Goal: Task Accomplishment & Management: Manage account settings

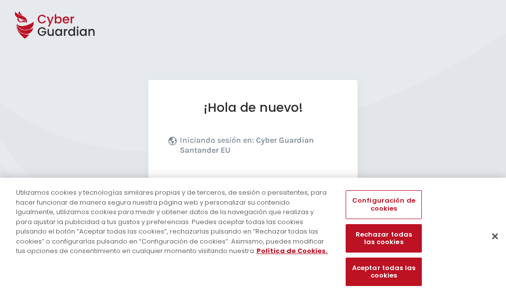
scroll to position [122, 0]
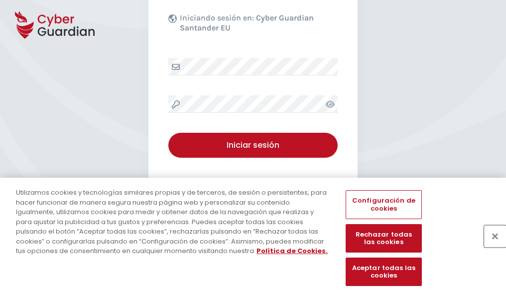
click at [490, 246] on button "Cerrar" at bounding box center [495, 236] width 22 height 22
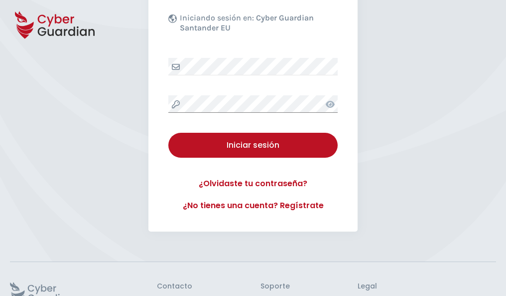
scroll to position [194, 0]
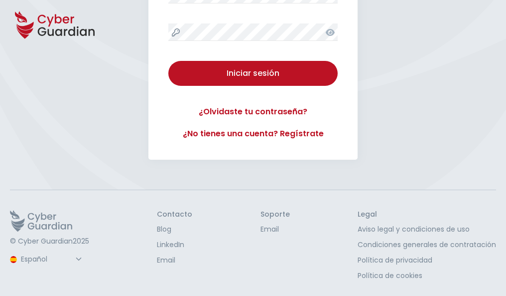
click at [168, 61] on button "Iniciar sesión" at bounding box center [252, 73] width 169 height 25
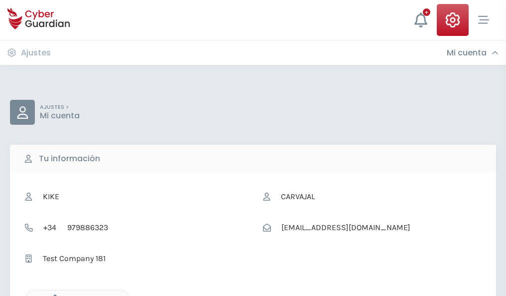
click at [52, 295] on icon "button" at bounding box center [52, 298] width 8 height 8
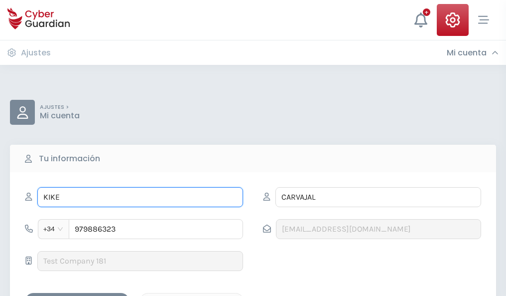
click at [140, 197] on input "KIKE" at bounding box center [140, 197] width 206 height 20
type input "K"
type input "Vilma"
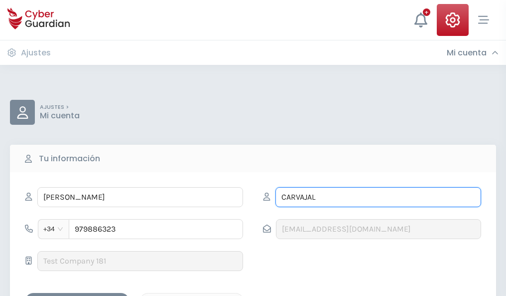
click at [378, 197] on input "CARVAJAL" at bounding box center [379, 197] width 206 height 20
type input "C"
type input "Chamorro"
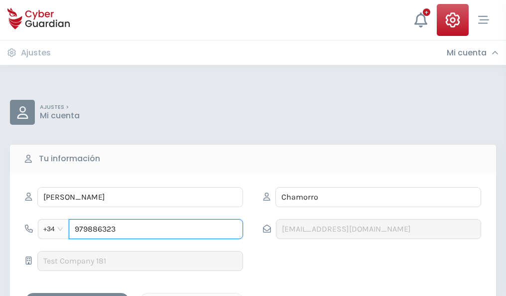
click at [156, 229] on input "979886323" at bounding box center [156, 229] width 174 height 20
type input "9"
type input "877214930"
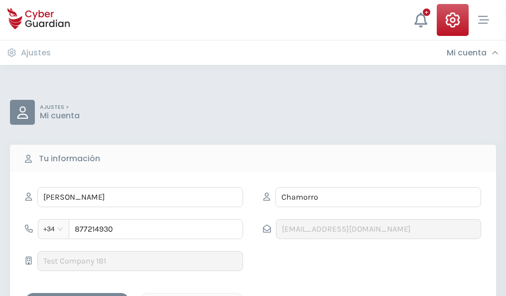
click at [77, 295] on div "Guardar cambios" at bounding box center [77, 301] width 90 height 12
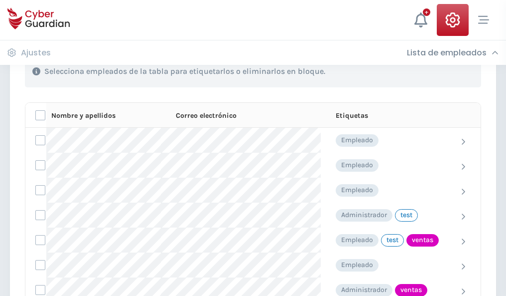
scroll to position [452, 0]
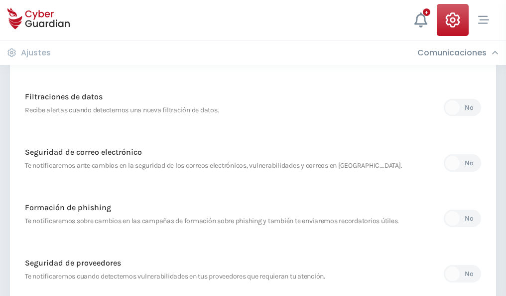
scroll to position [525, 0]
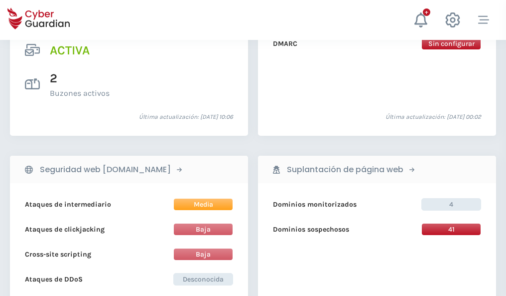
scroll to position [1013, 0]
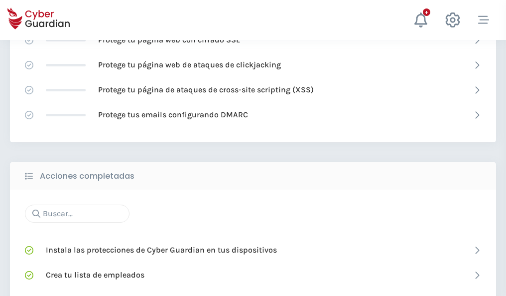
scroll to position [664, 0]
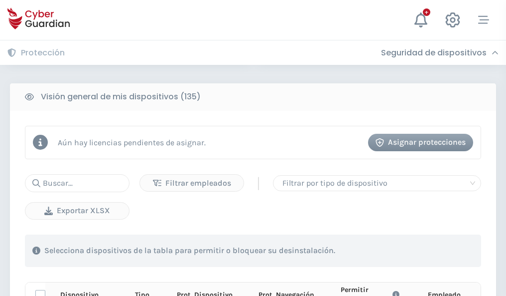
scroll to position [881, 0]
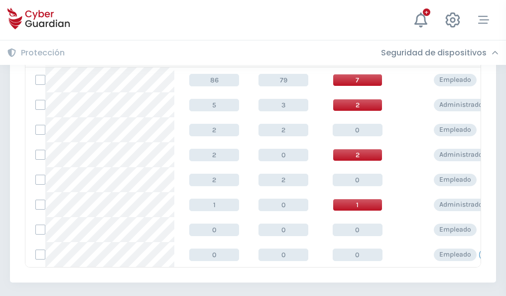
scroll to position [463, 0]
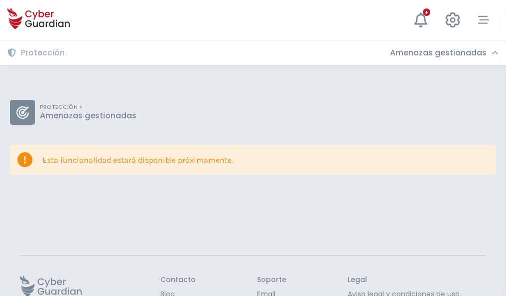
scroll to position [65, 0]
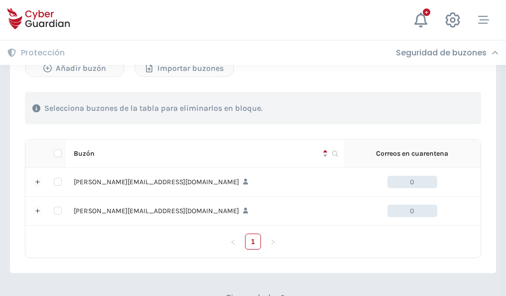
scroll to position [433, 0]
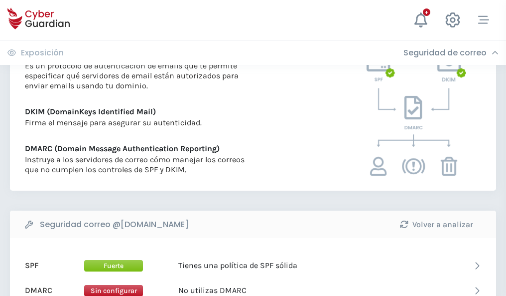
scroll to position [538, 0]
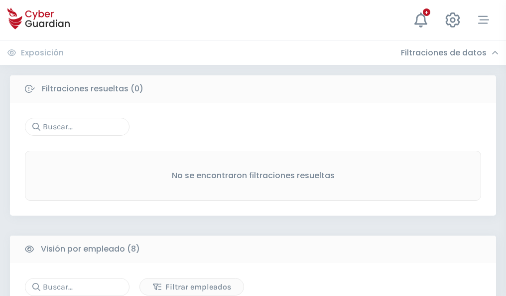
scroll to position [849, 0]
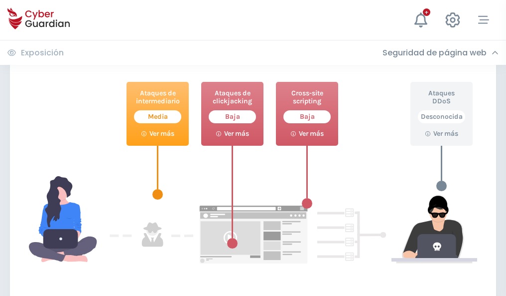
scroll to position [543, 0]
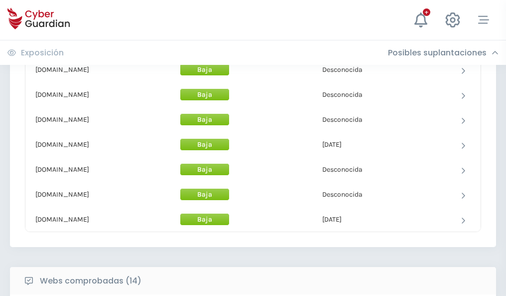
scroll to position [972, 0]
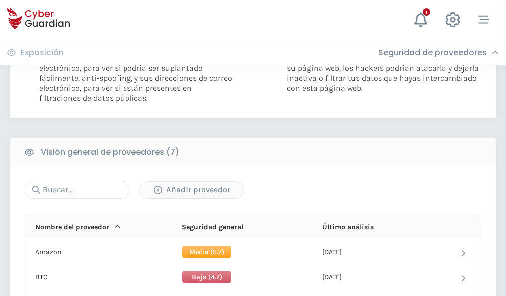
scroll to position [667, 0]
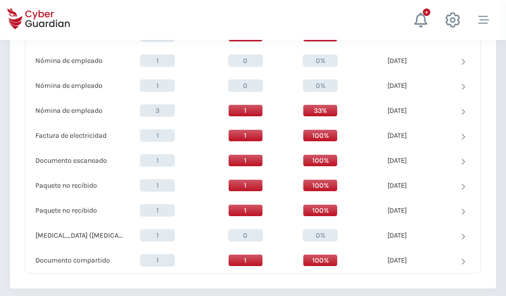
scroll to position [1033, 0]
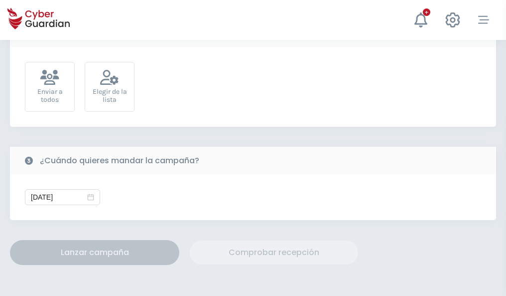
scroll to position [365, 0]
